Goal: Entertainment & Leisure: Browse casually

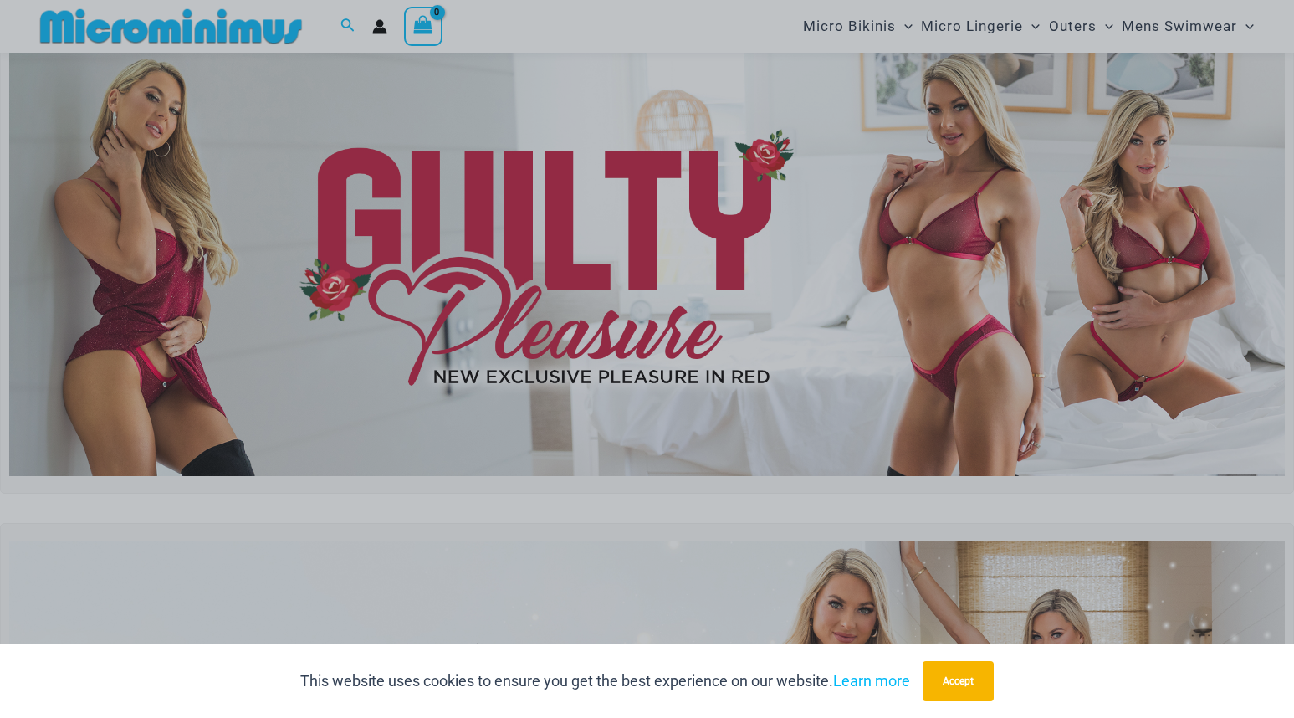
scroll to position [322, 0]
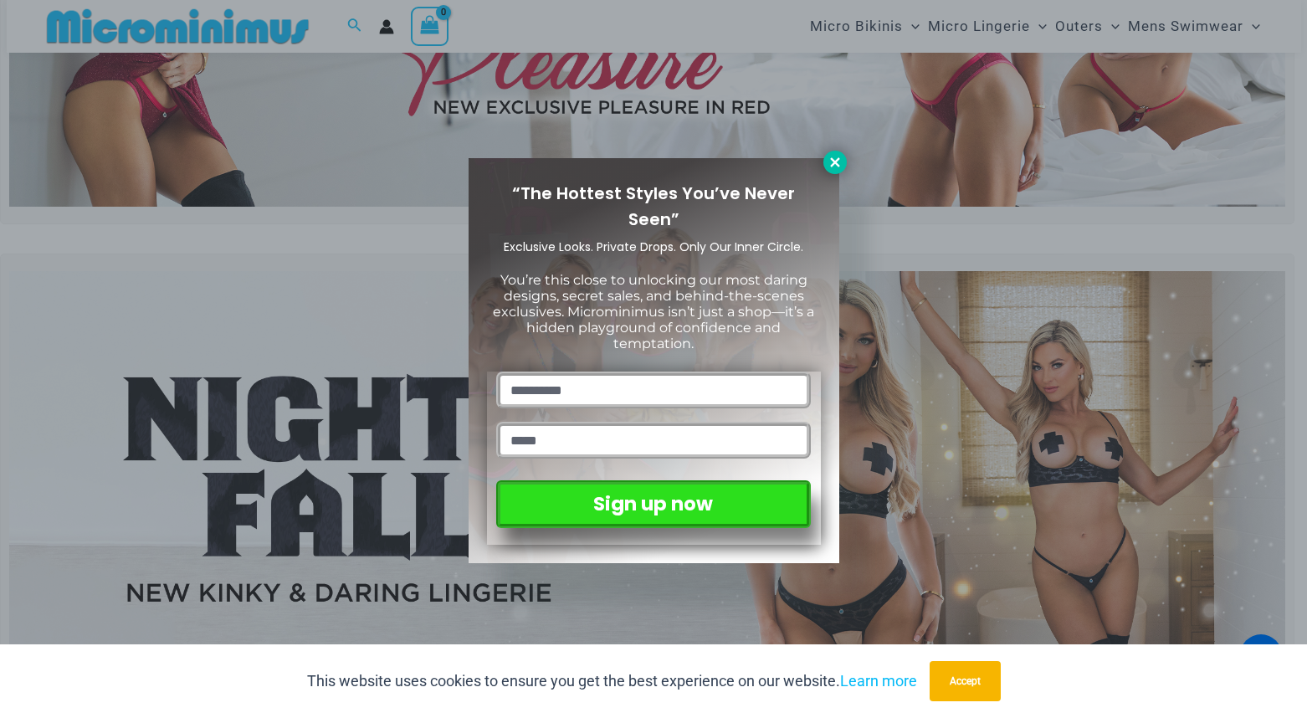
click at [830, 159] on icon at bounding box center [834, 162] width 15 height 15
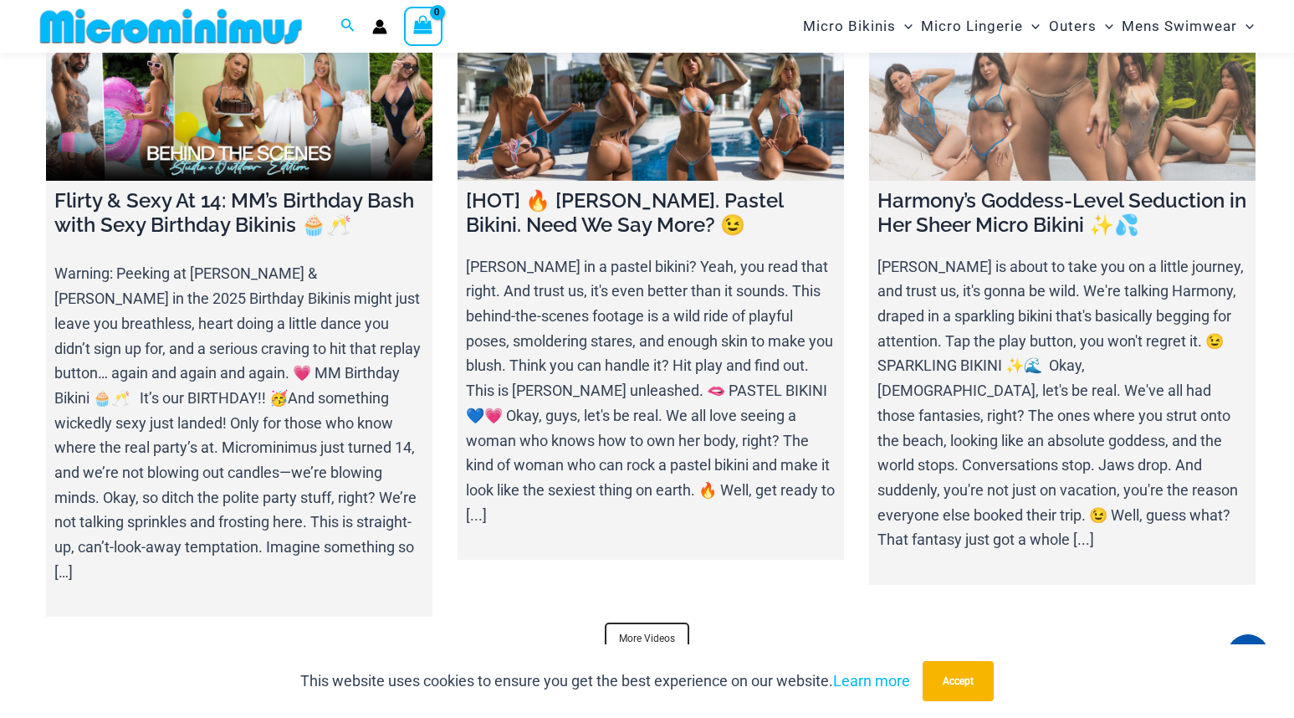
scroll to position [5926, 0]
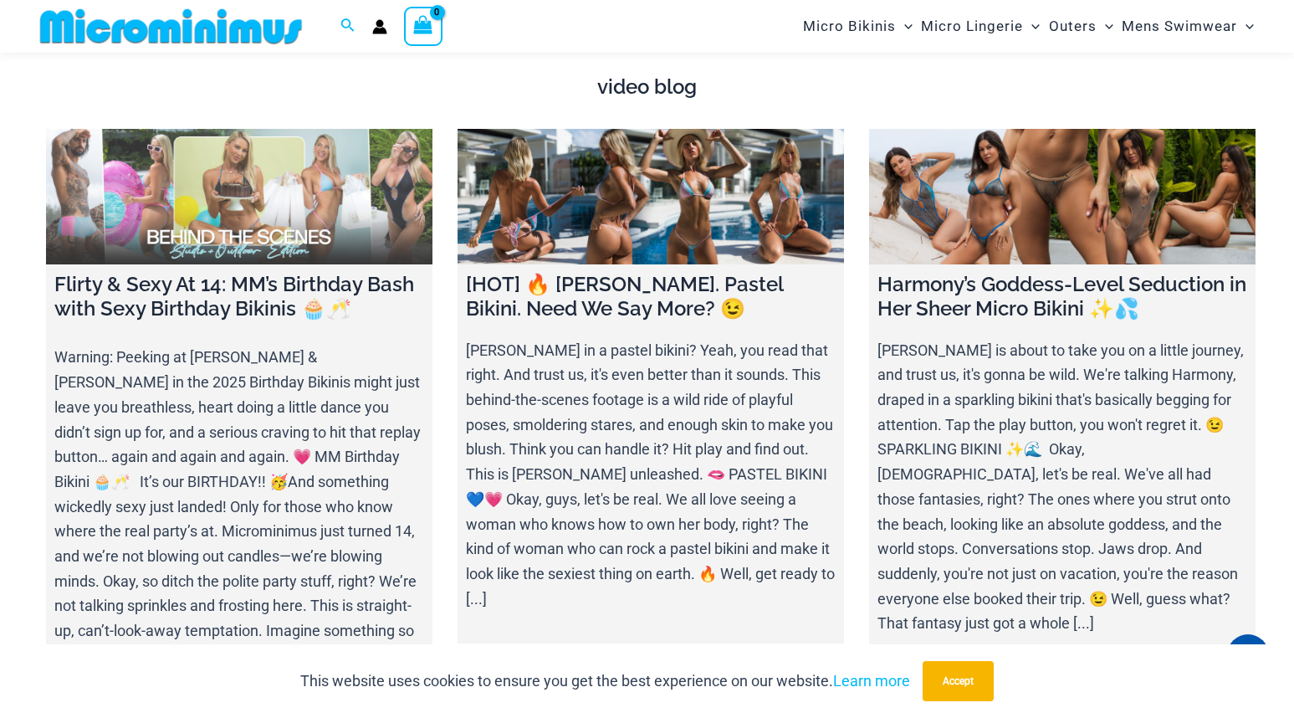
click at [270, 214] on link at bounding box center [239, 197] width 386 height 136
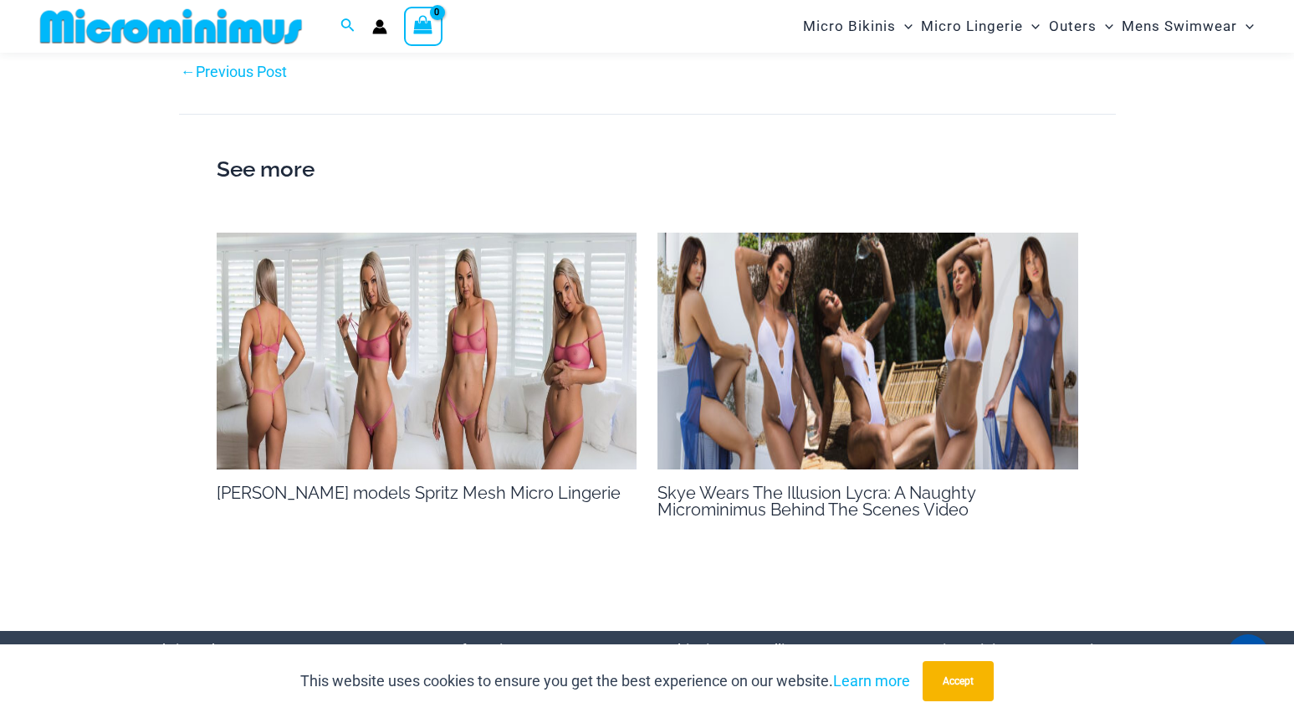
scroll to position [2160, 0]
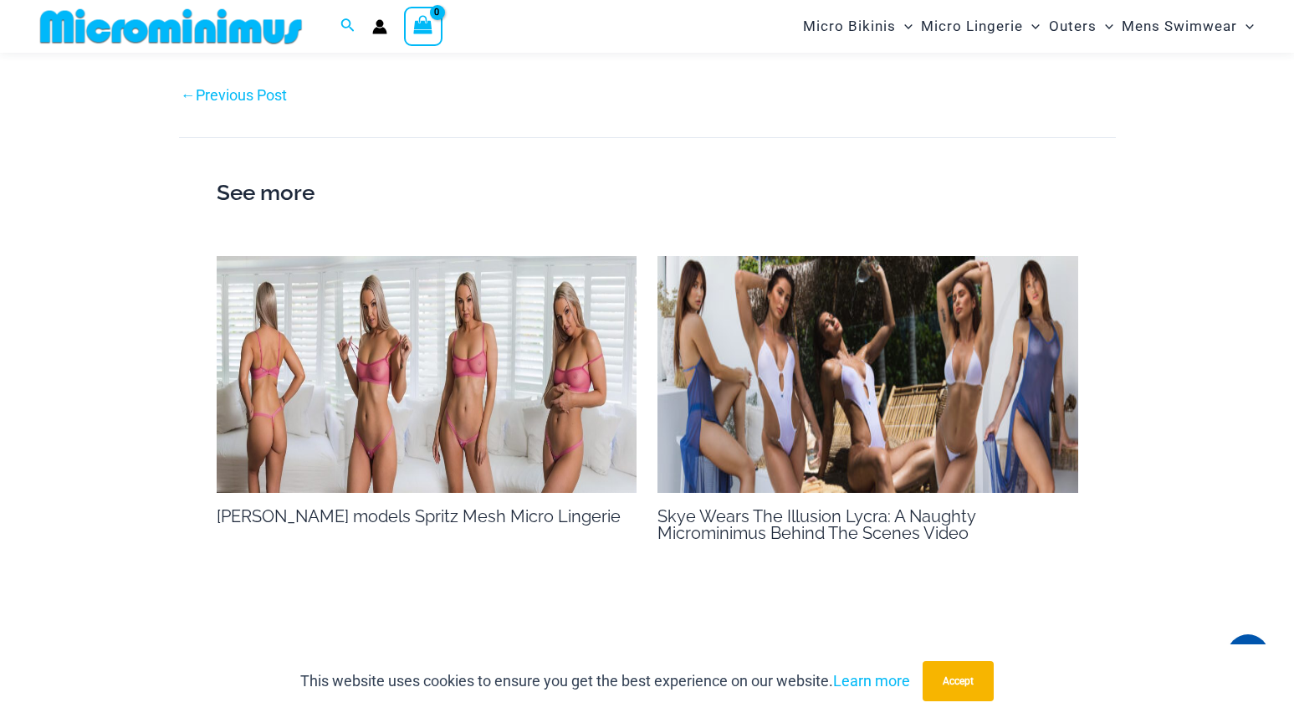
click at [414, 375] on img at bounding box center [427, 374] width 421 height 237
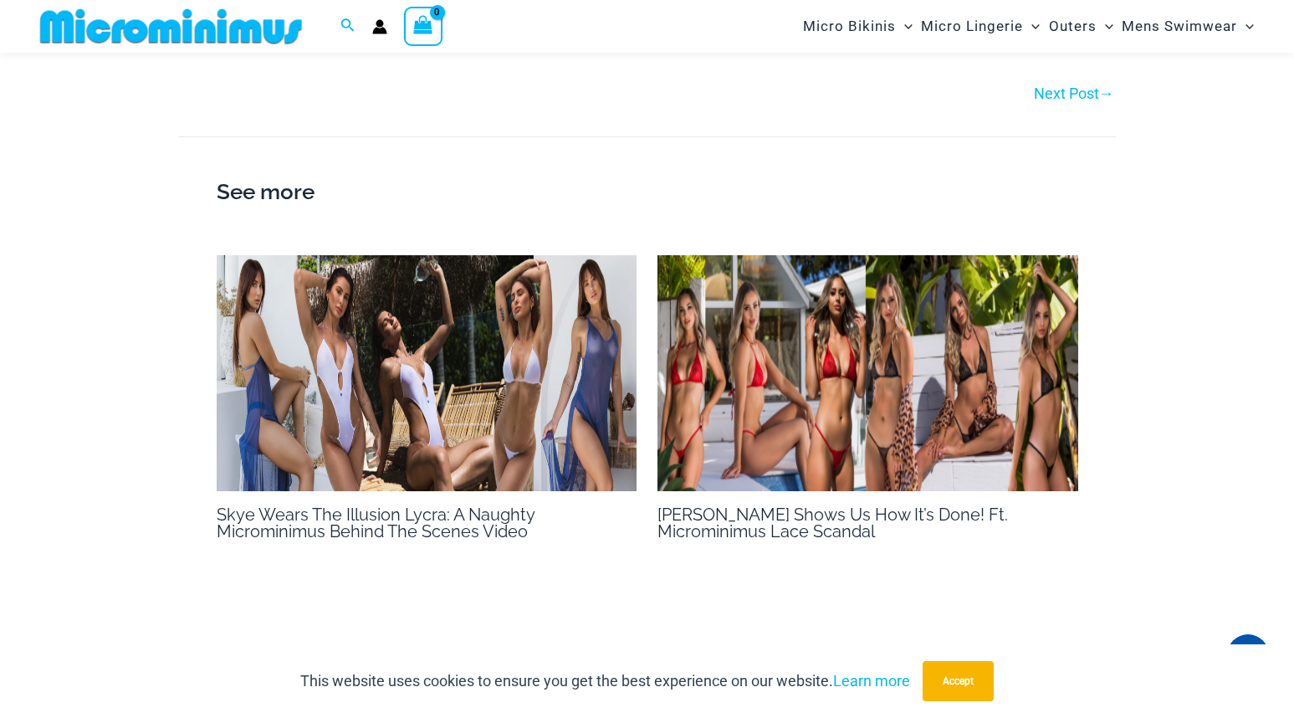
scroll to position [1163, 0]
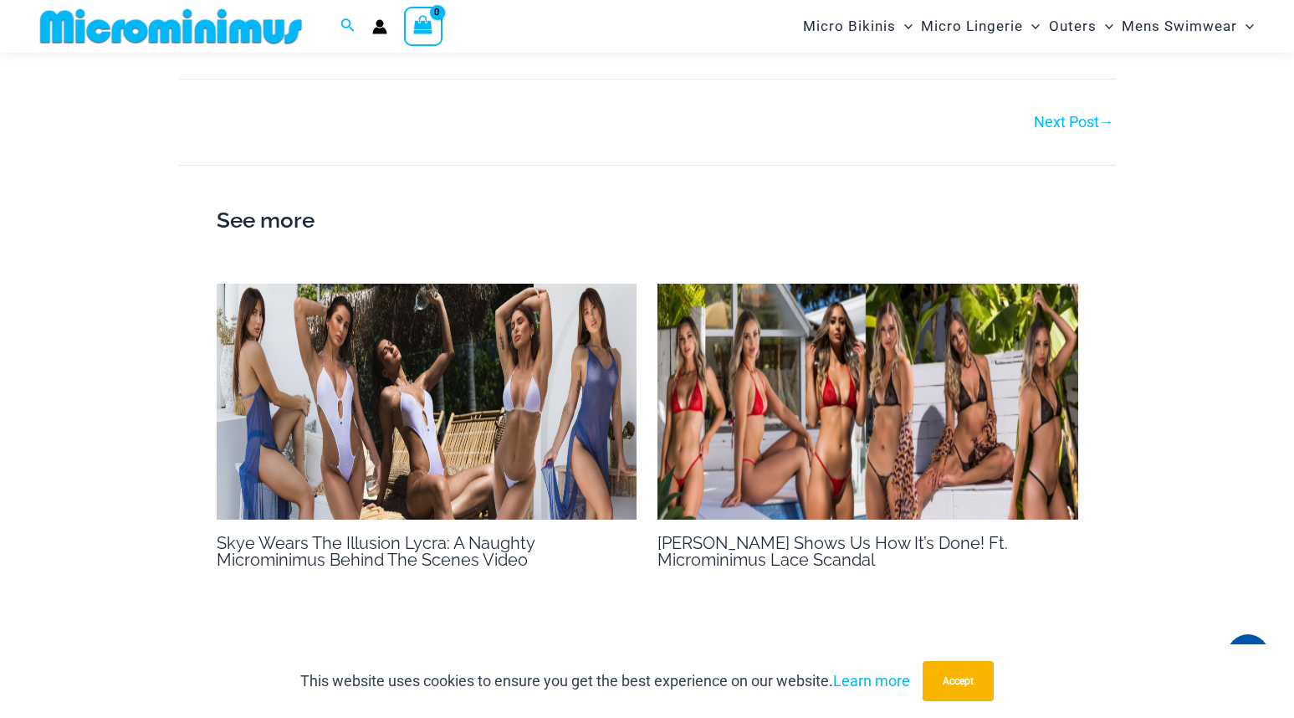
click at [317, 435] on img at bounding box center [427, 402] width 421 height 237
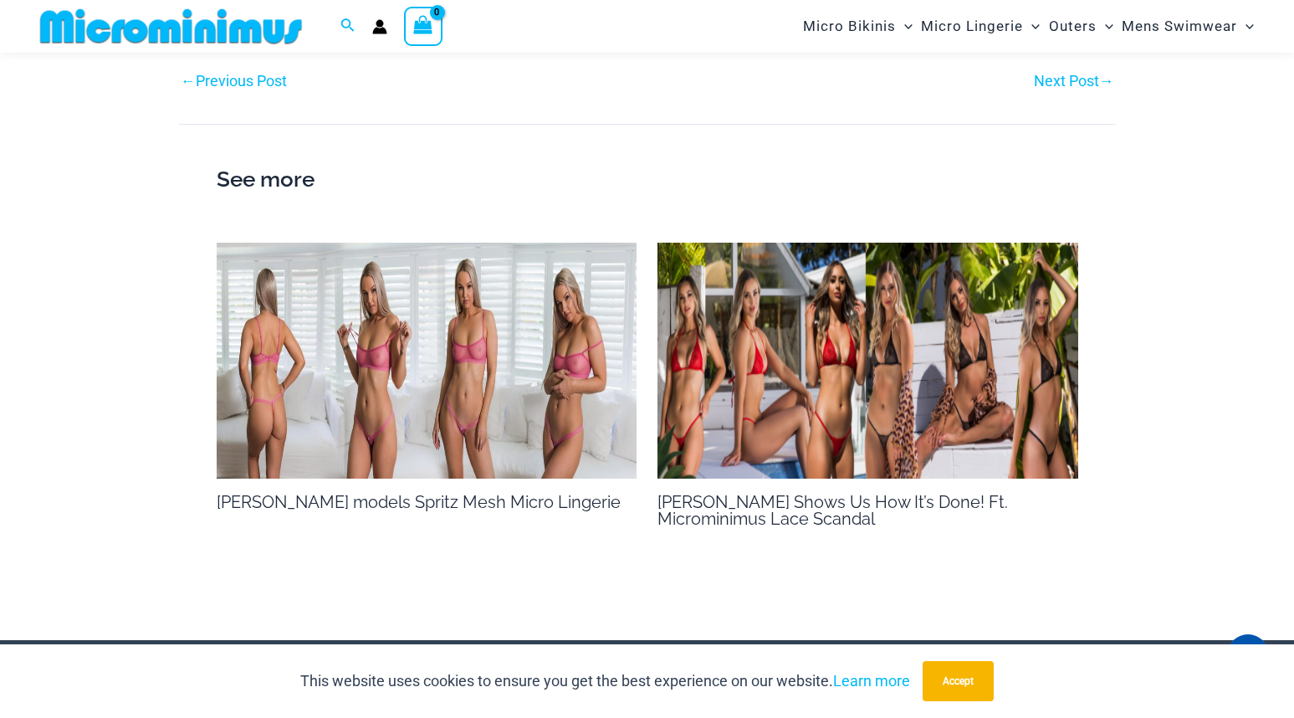
scroll to position [1158, 0]
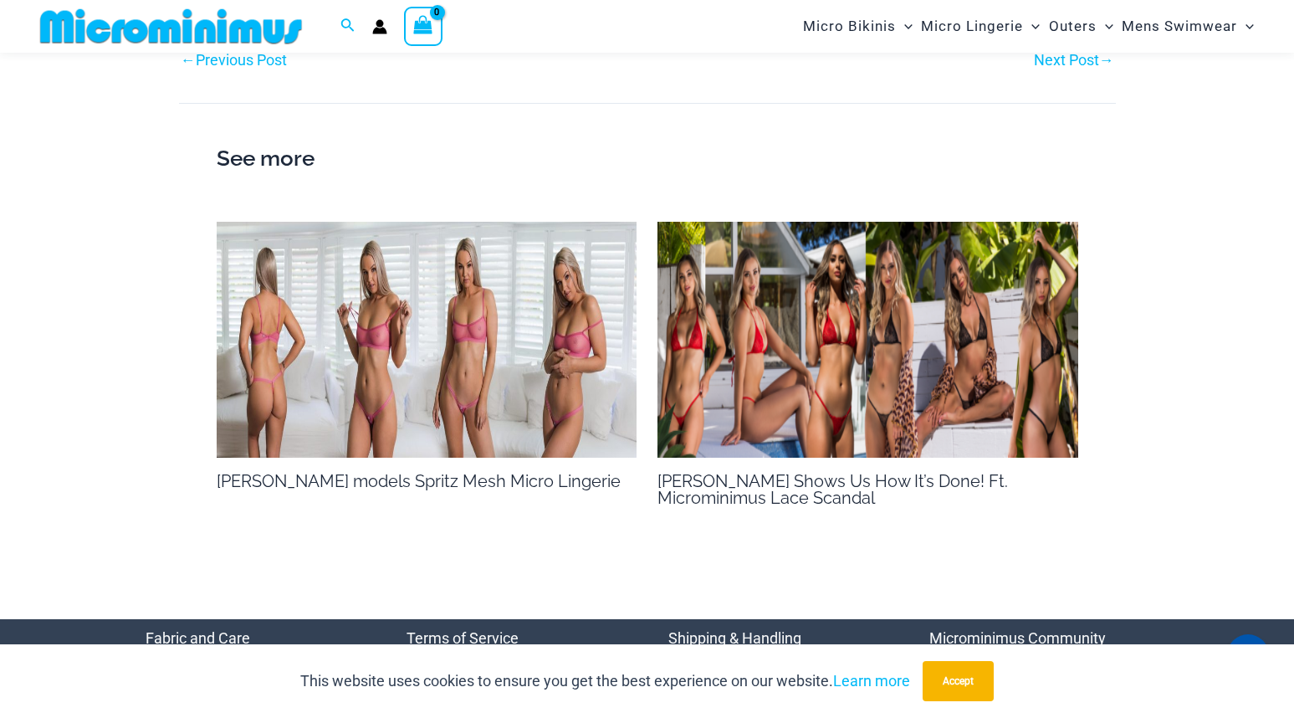
click at [766, 327] on img at bounding box center [867, 340] width 421 height 237
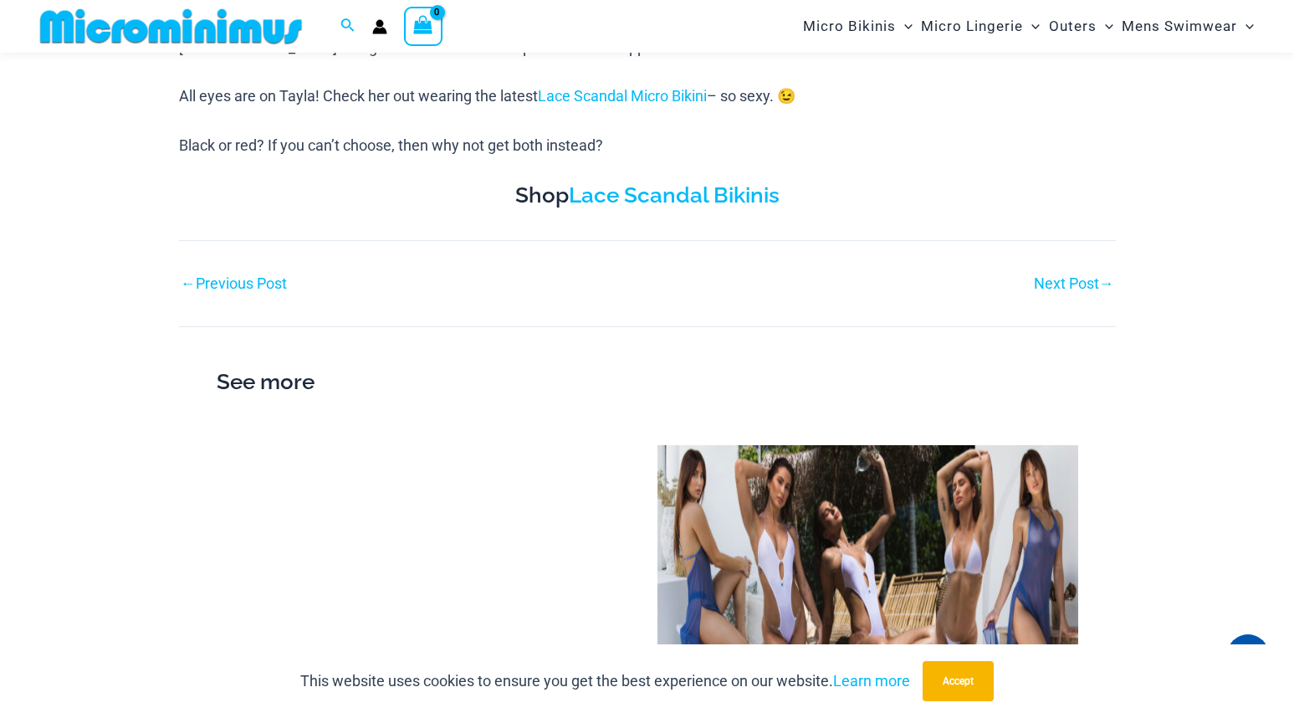
scroll to position [824, 0]
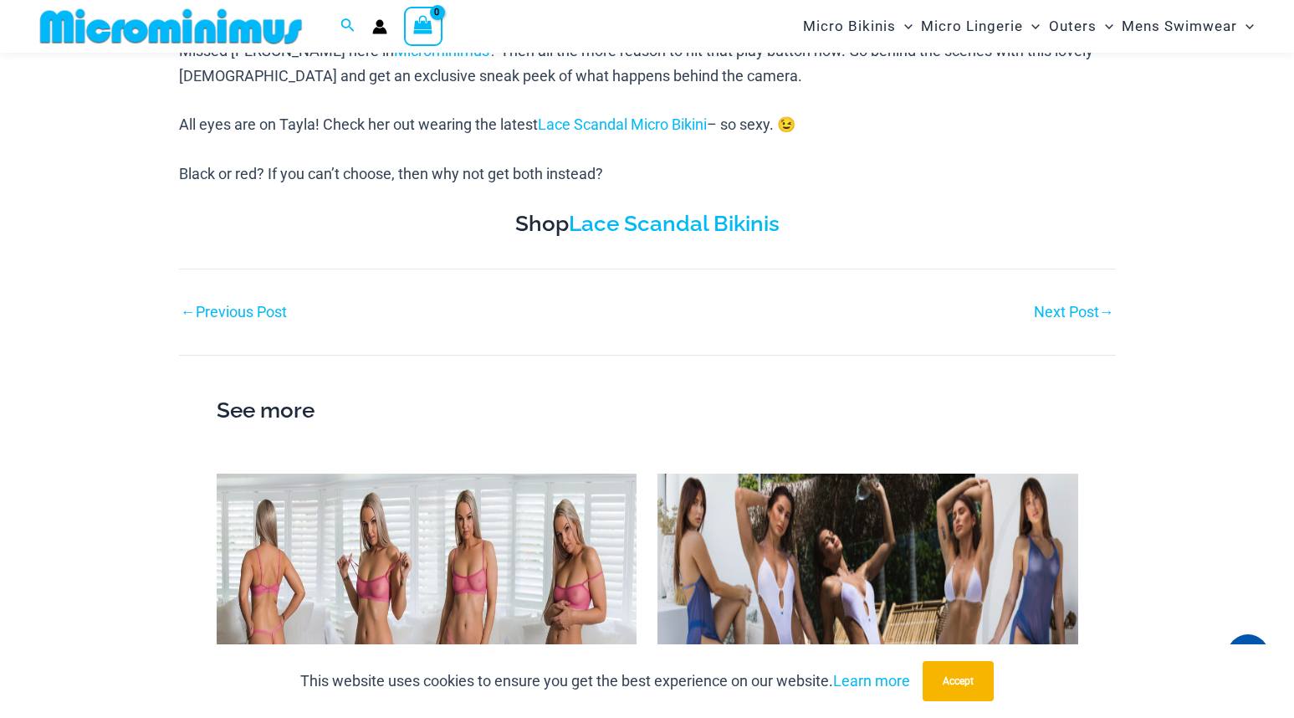
click at [1046, 315] on link "Next Post →" at bounding box center [1074, 311] width 80 height 15
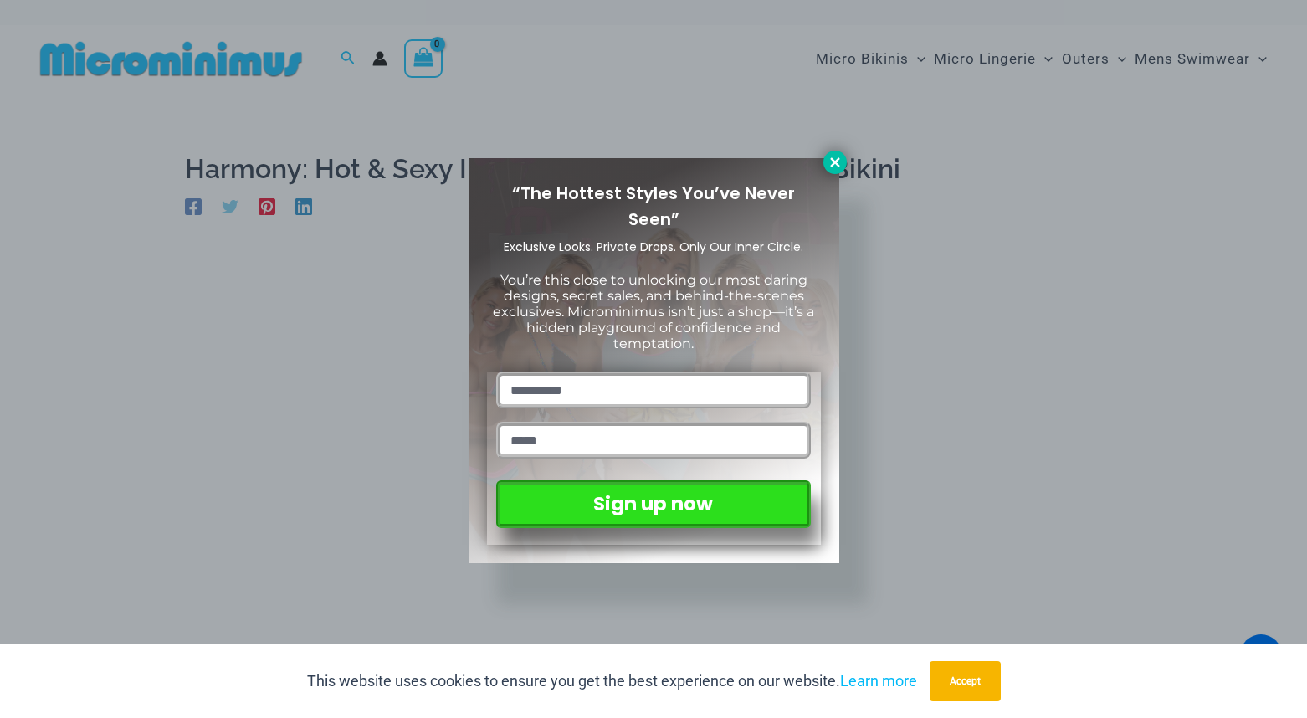
click at [836, 166] on icon at bounding box center [834, 162] width 15 height 15
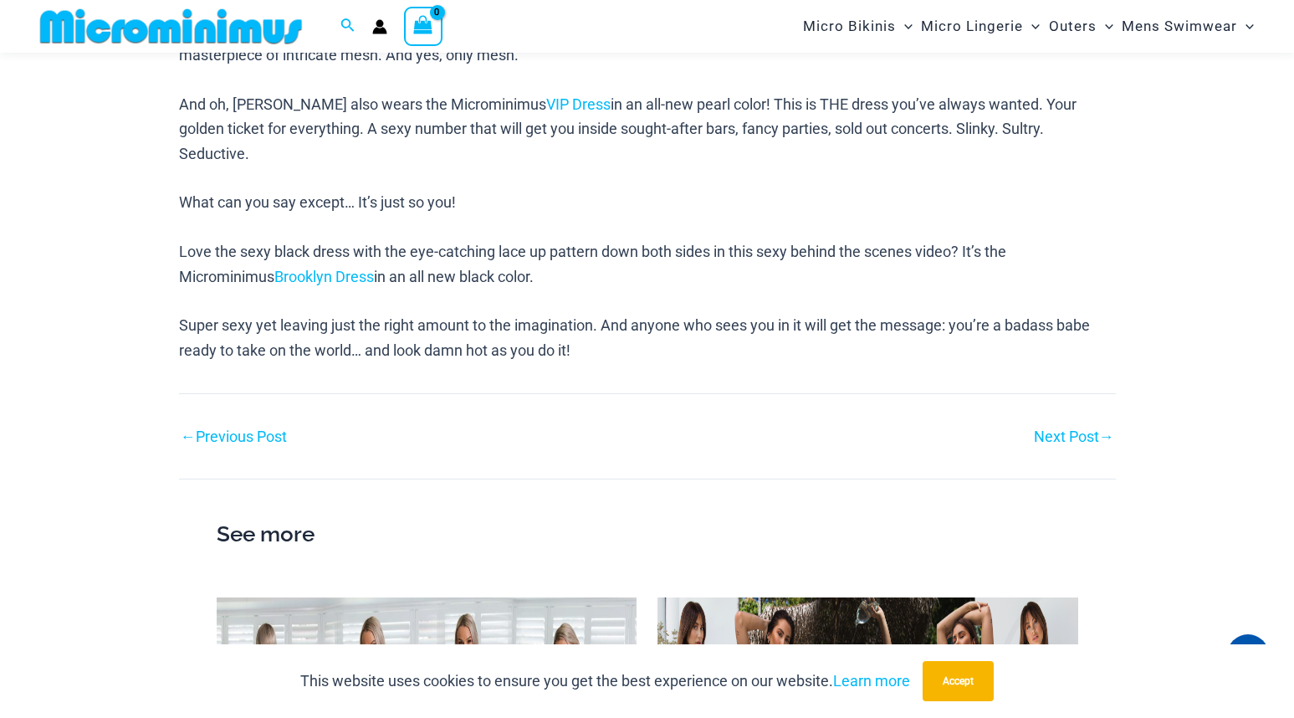
scroll to position [1076, 0]
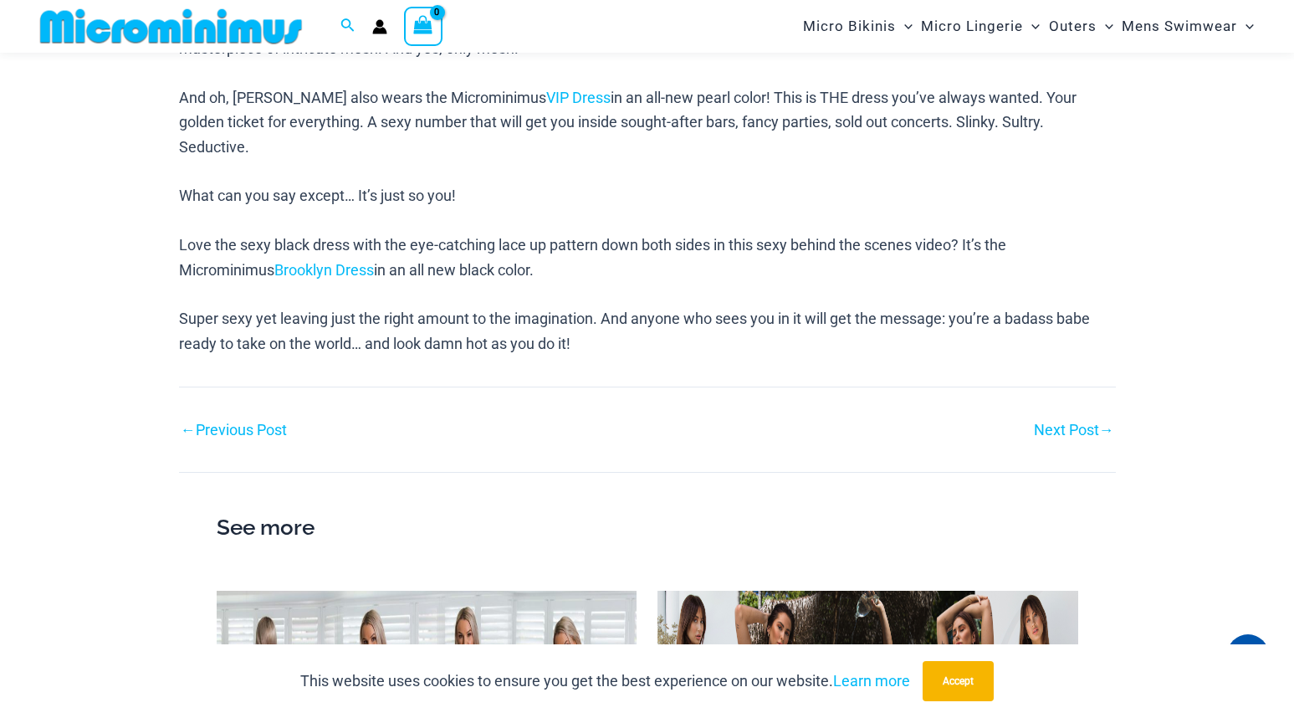
click at [1072, 422] on link "Next Post →" at bounding box center [1074, 429] width 80 height 15
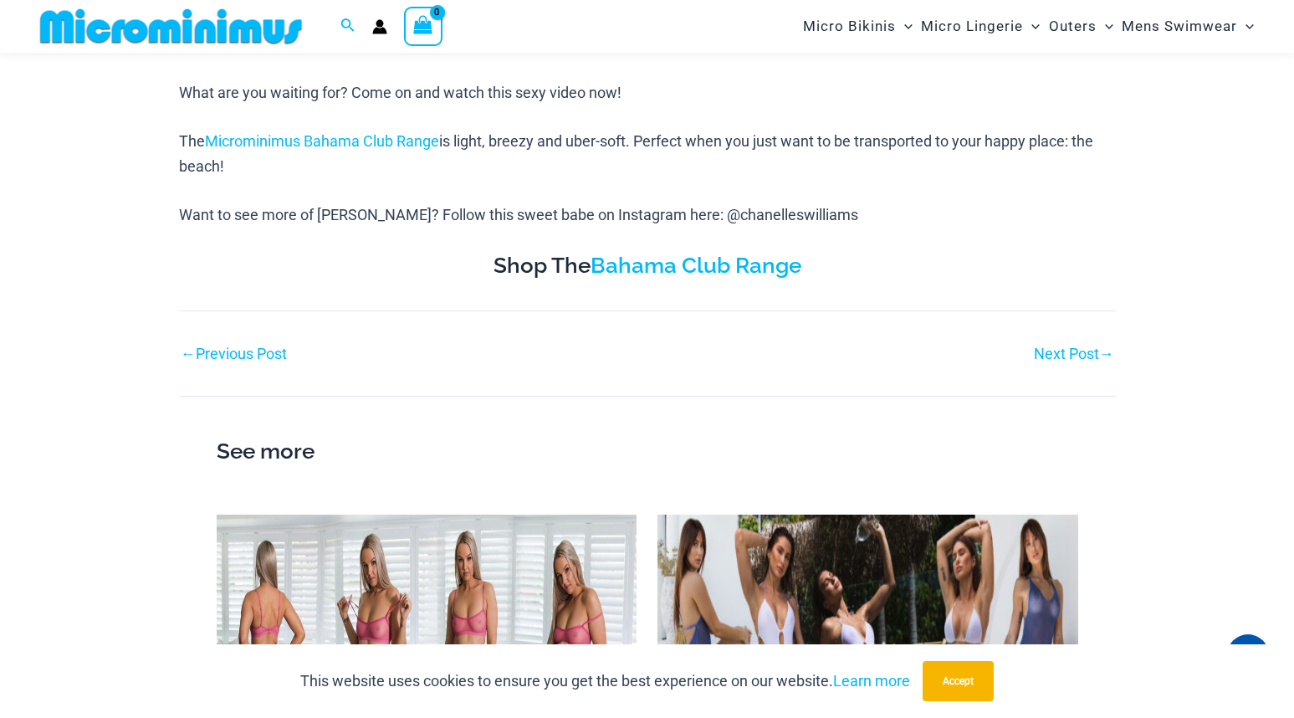
scroll to position [824, 0]
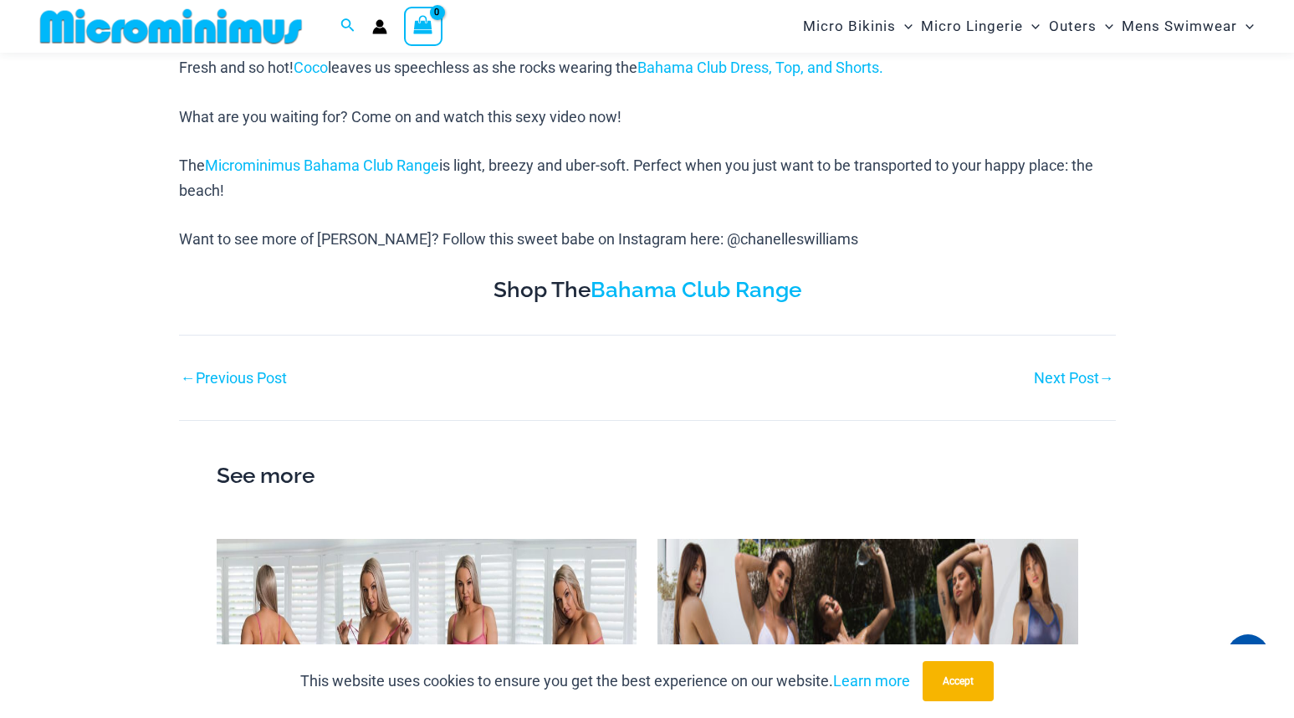
click at [1072, 380] on link "Next Post →" at bounding box center [1074, 378] width 80 height 15
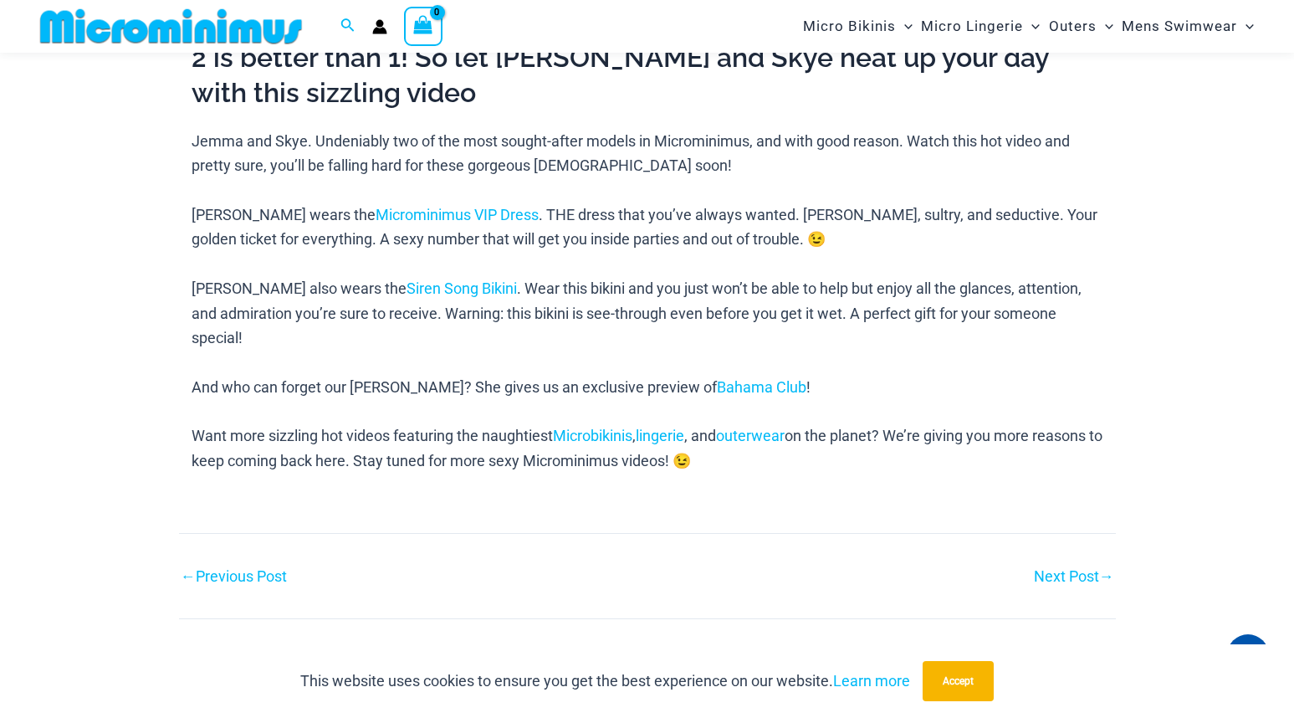
scroll to position [740, 0]
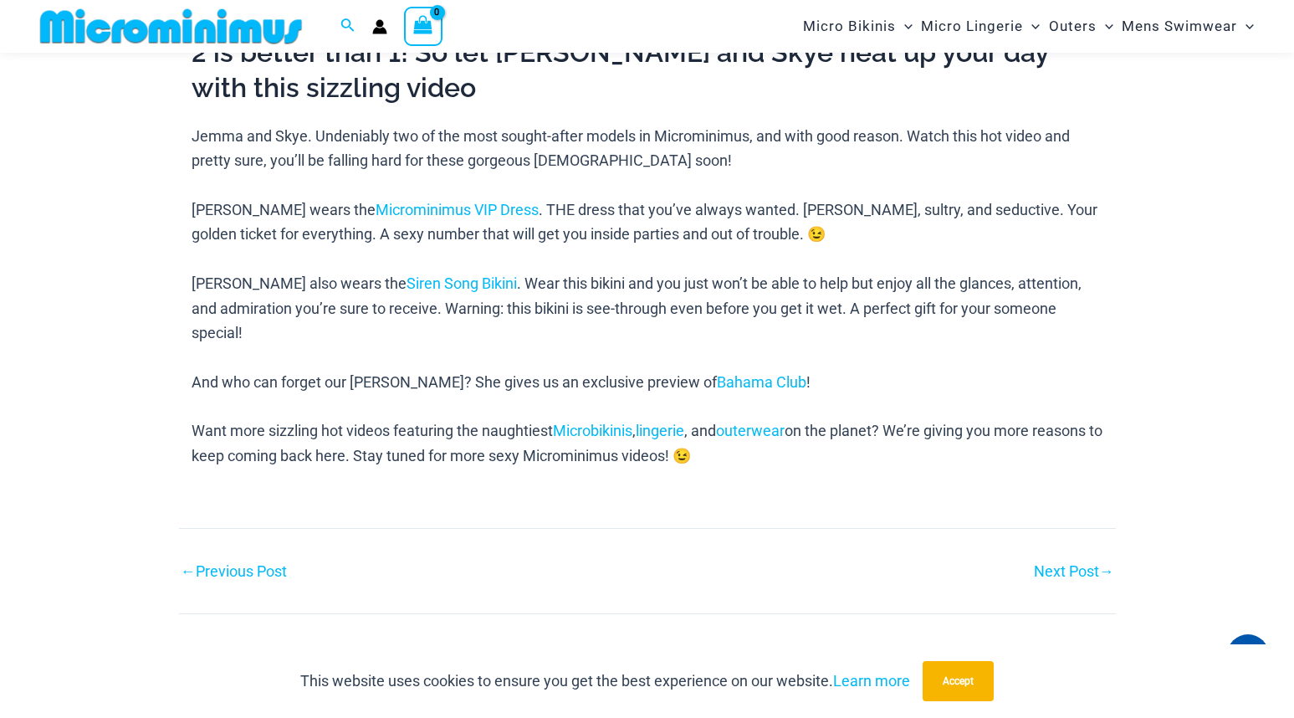
click at [218, 564] on link "← Previous Post" at bounding box center [234, 571] width 106 height 15
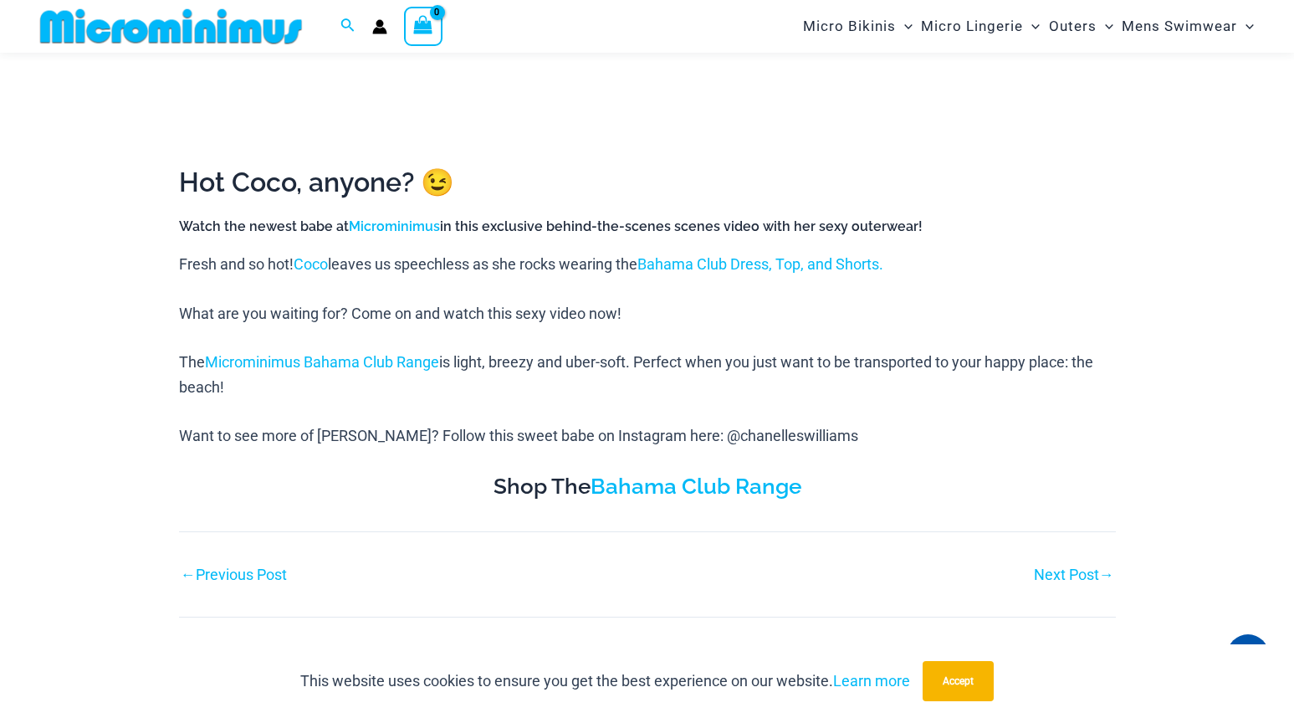
scroll to position [657, 0]
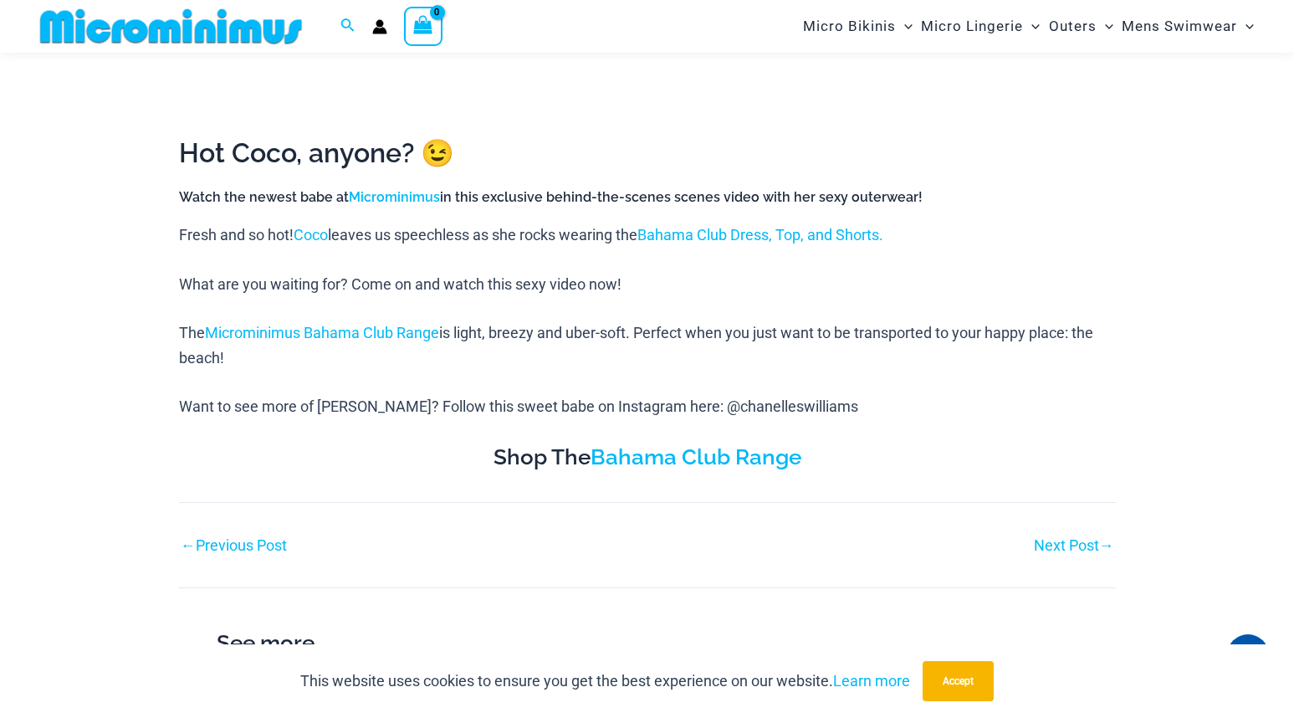
click at [223, 543] on link "← Previous Post" at bounding box center [234, 545] width 106 height 15
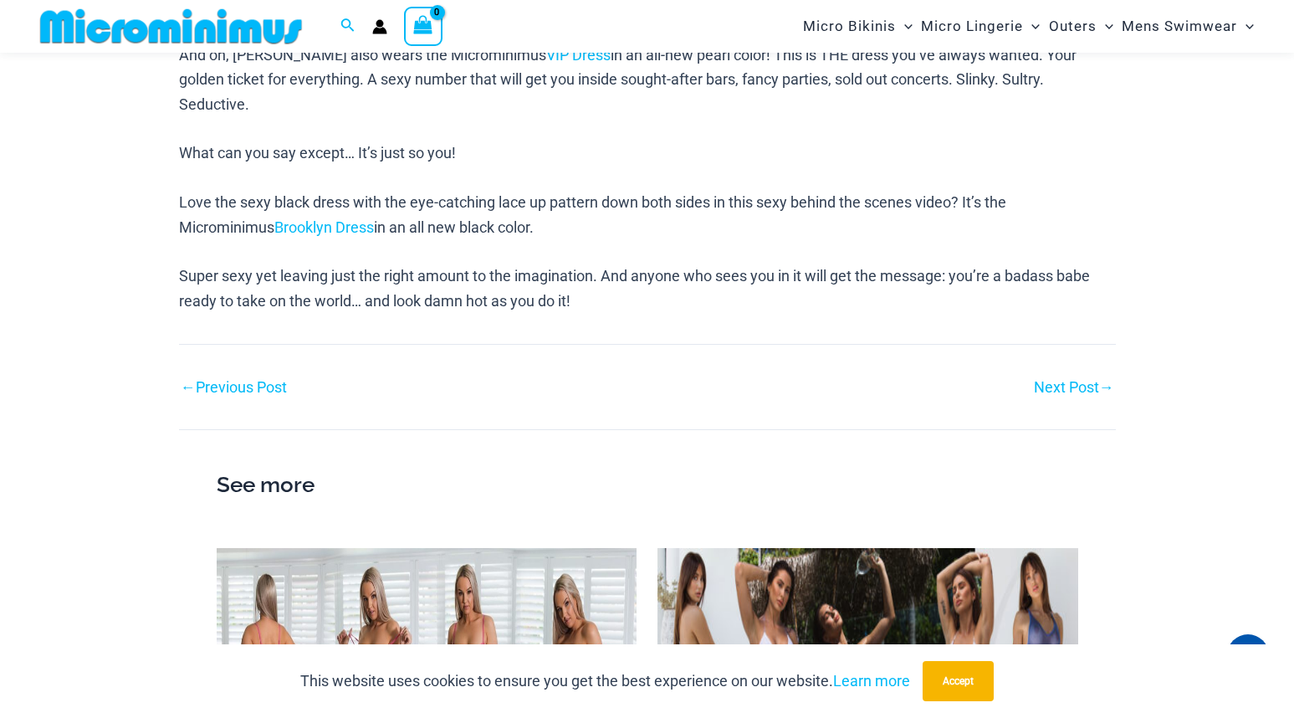
scroll to position [1158, 0]
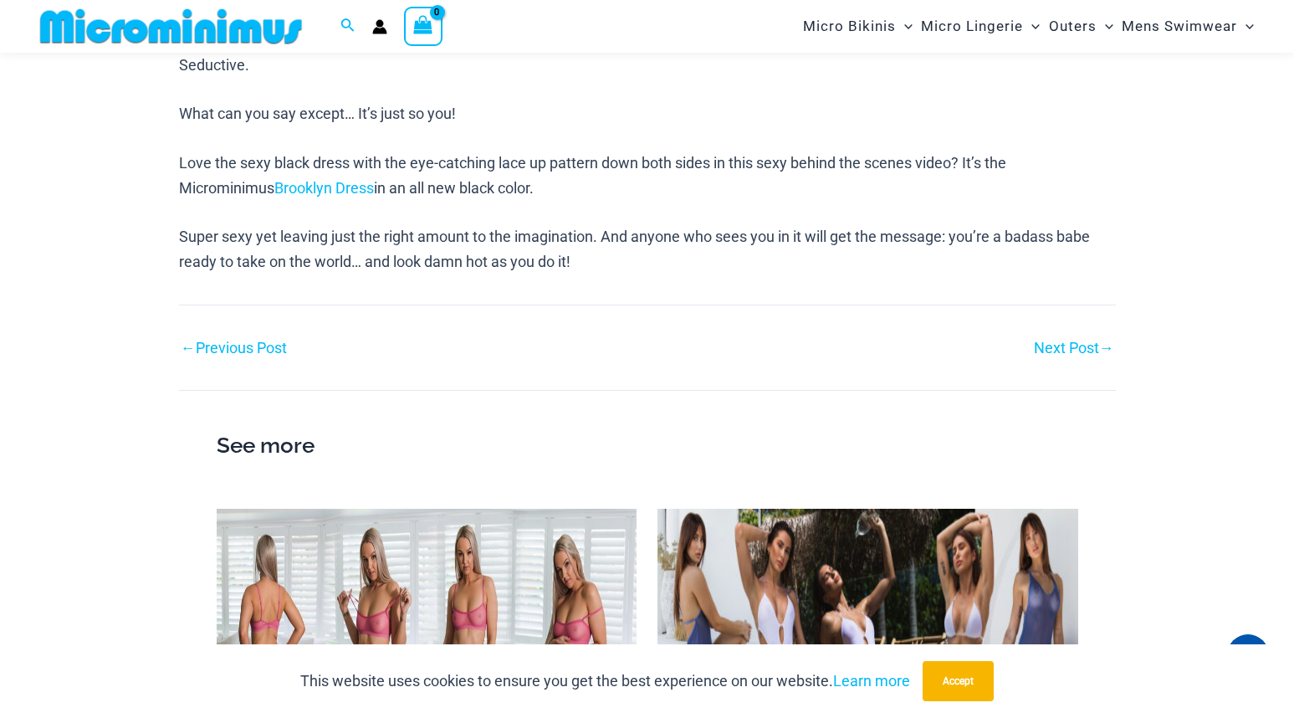
click at [240, 340] on link "← Previous Post" at bounding box center [234, 347] width 106 height 15
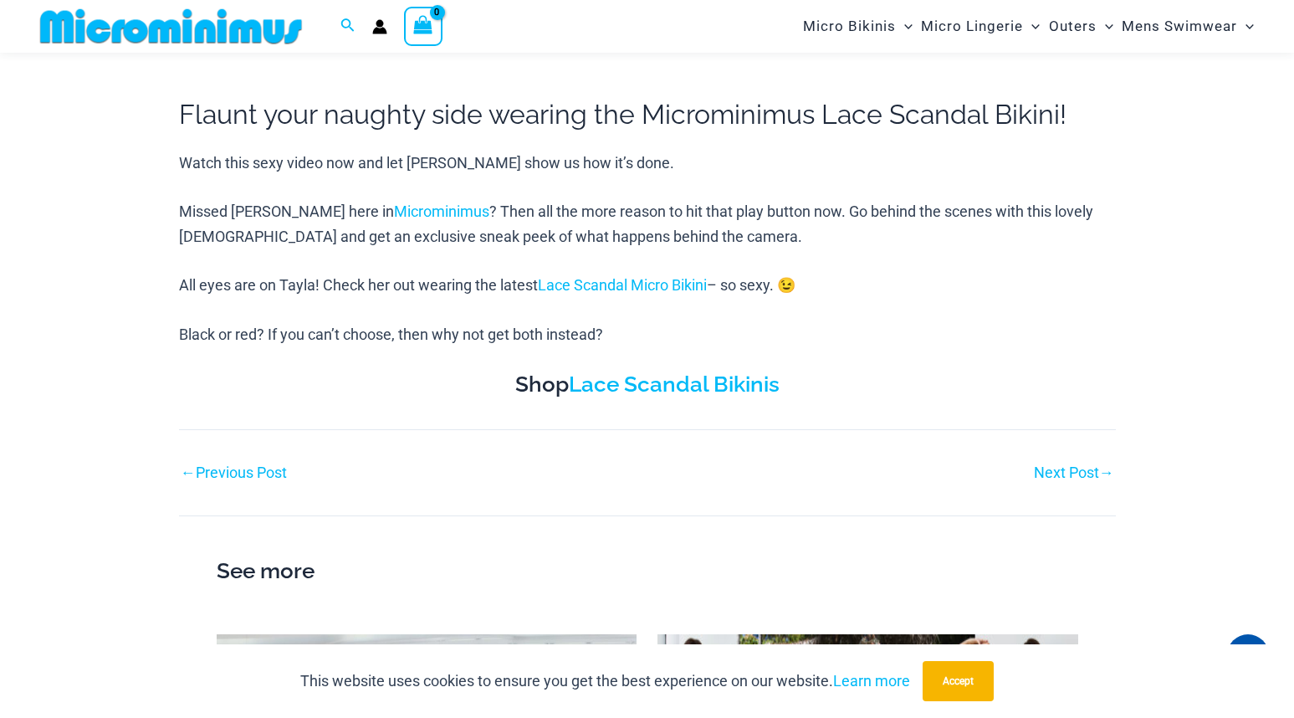
scroll to position [657, 0]
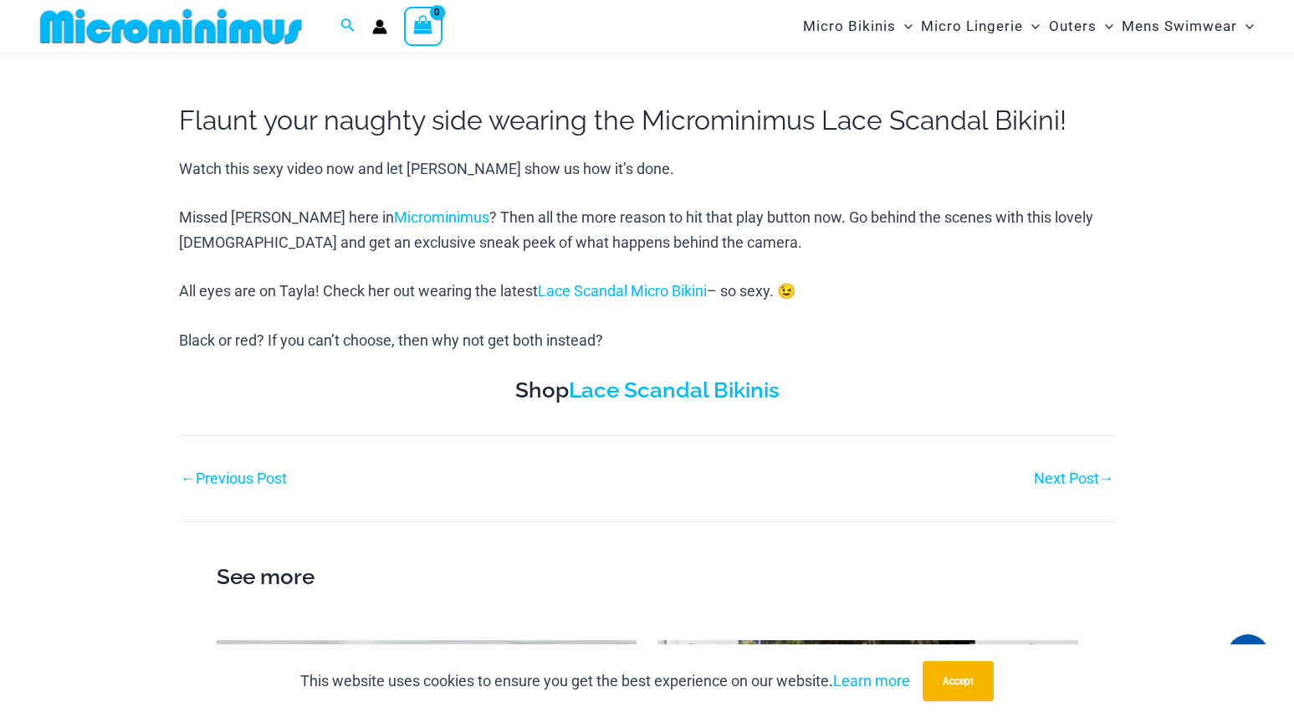
click at [233, 477] on link "← Previous Post" at bounding box center [234, 478] width 106 height 15
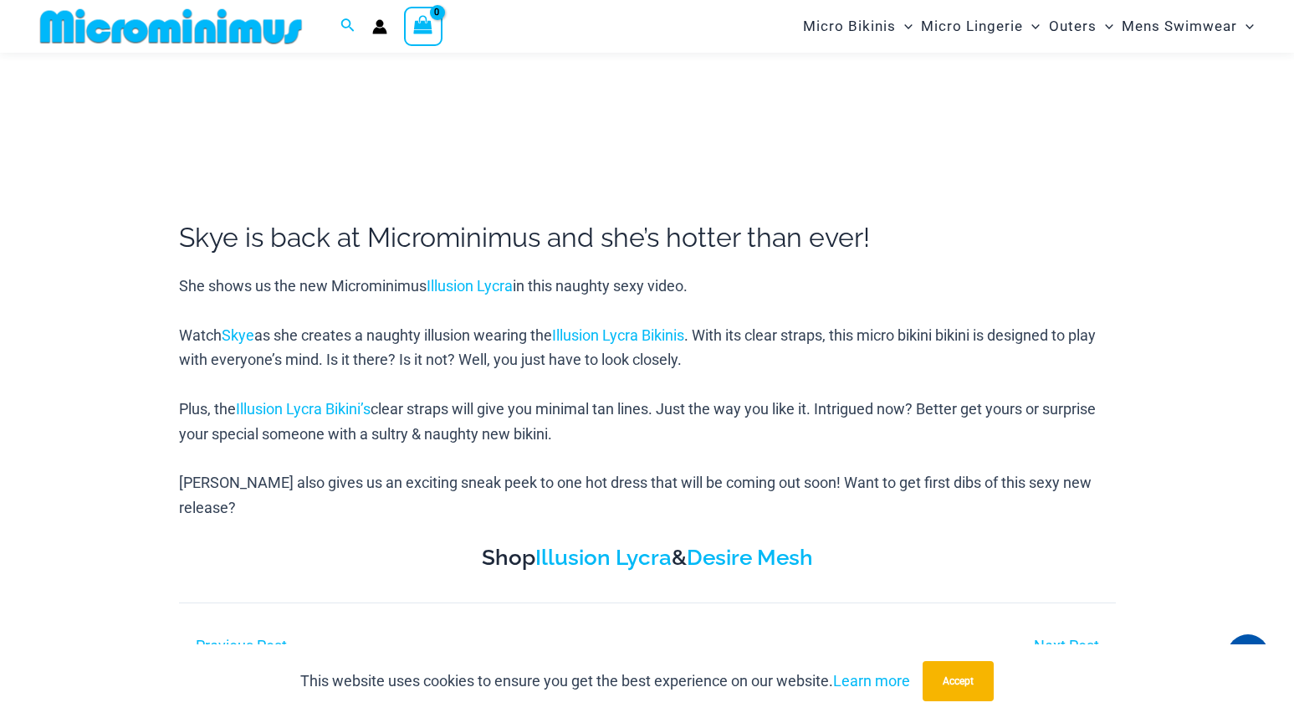
scroll to position [656, 0]
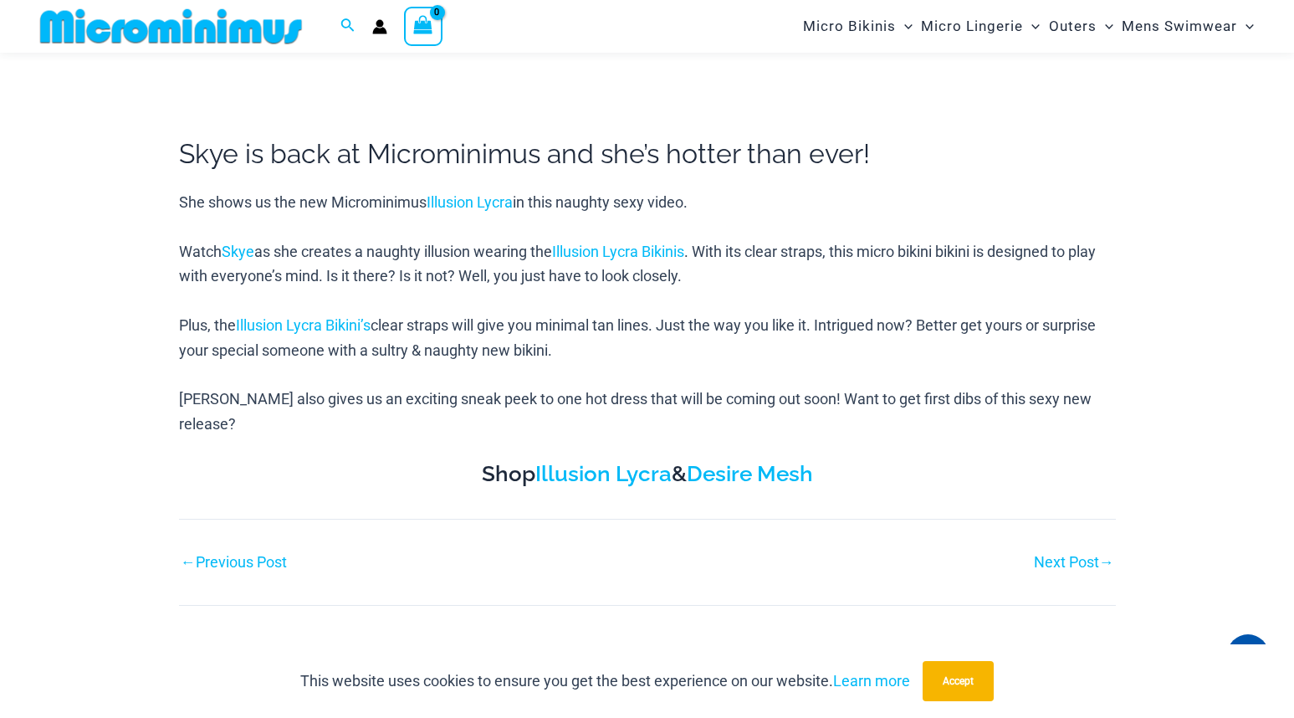
click at [228, 555] on link "← Previous Post" at bounding box center [234, 562] width 106 height 15
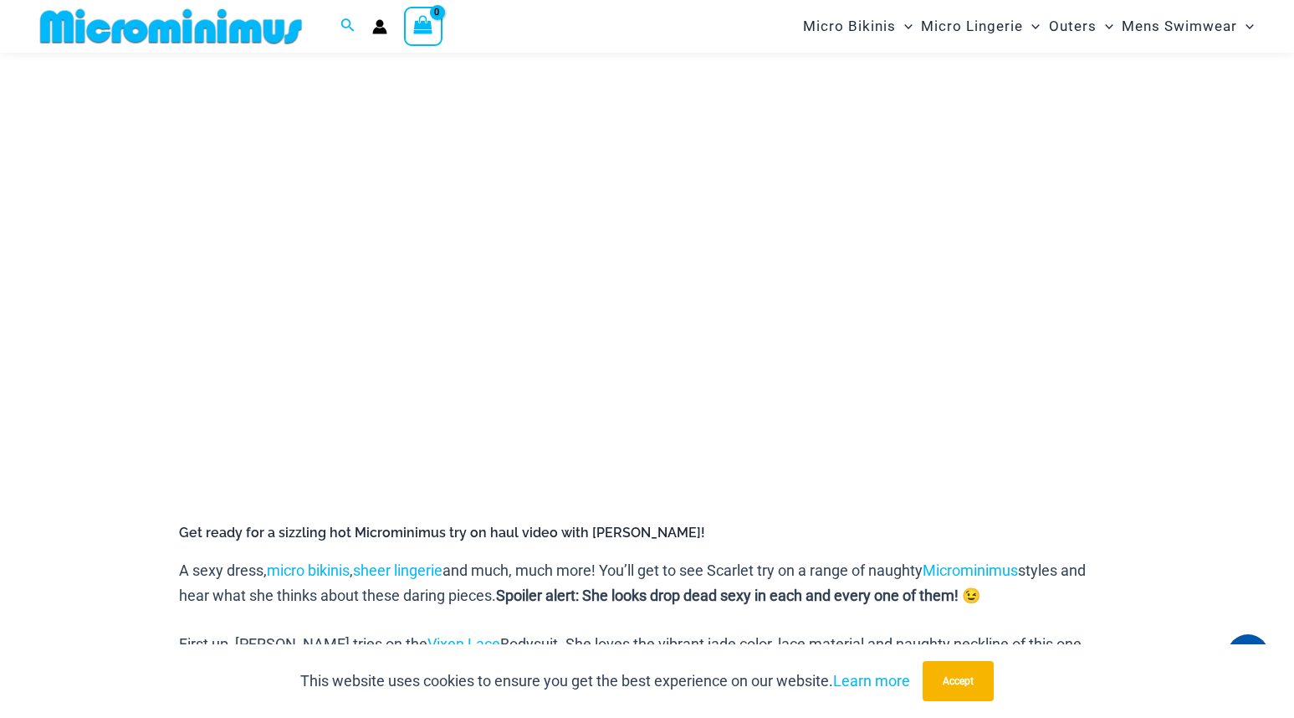
scroll to position [240, 0]
